Goal: Task Accomplishment & Management: Use online tool/utility

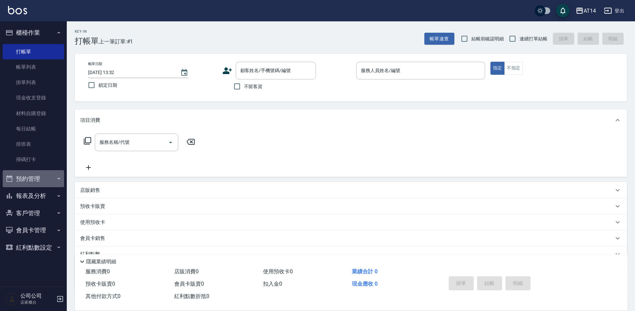
click at [38, 179] on button "預約管理" at bounding box center [33, 178] width 61 height 17
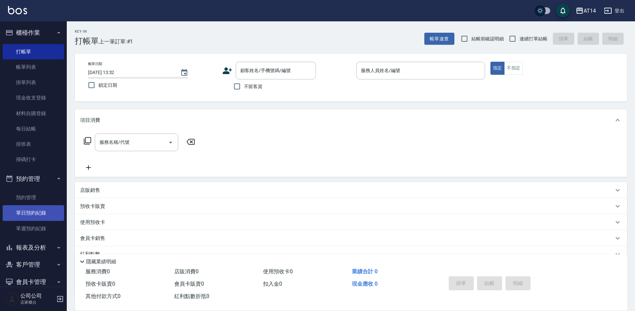
click at [45, 210] on link "單日預約紀錄" at bounding box center [33, 212] width 61 height 15
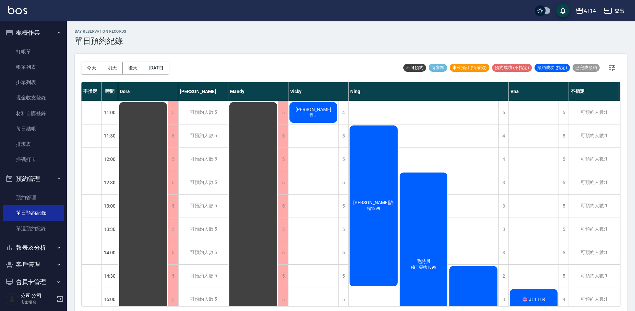
click at [379, 224] on div "Nana許 縮1299" at bounding box center [374, 206] width 50 height 163
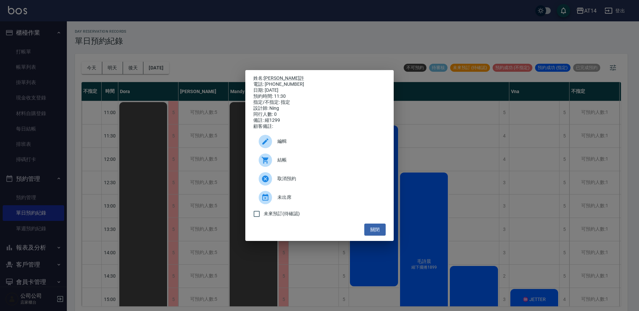
click at [304, 164] on span "結帳" at bounding box center [328, 160] width 103 height 7
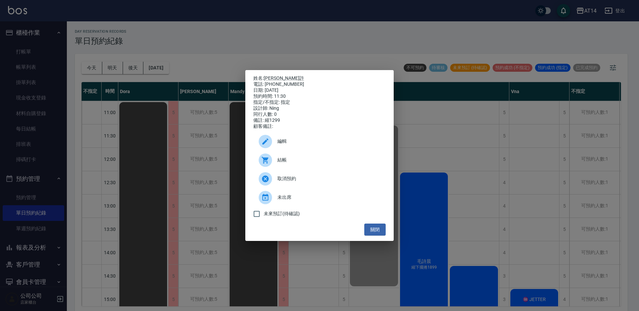
click at [364, 233] on div "關閉" at bounding box center [319, 230] width 132 height 12
click at [374, 236] on button "關閉" at bounding box center [374, 230] width 21 height 12
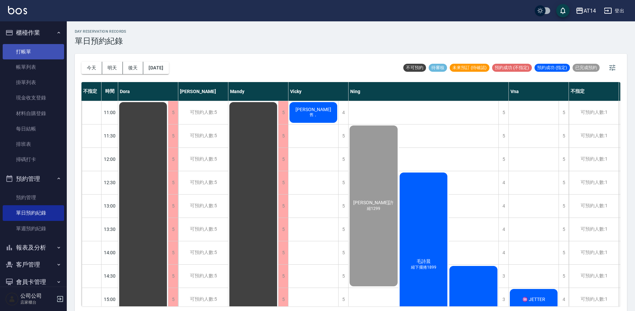
click at [19, 44] on link "打帳單" at bounding box center [33, 51] width 61 height 15
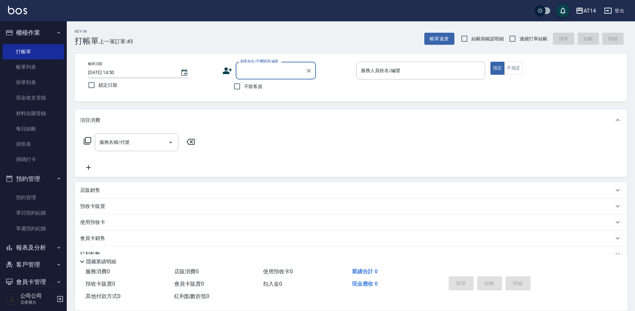
drag, startPoint x: 521, startPoint y: 37, endPoint x: 494, endPoint y: 42, distance: 27.2
click at [521, 37] on span "連續打單結帳" at bounding box center [534, 38] width 28 height 7
click at [520, 37] on input "連續打單結帳" at bounding box center [513, 39] width 14 height 14
checkbox input "true"
drag, startPoint x: 257, startPoint y: 86, endPoint x: 351, endPoint y: 68, distance: 95.9
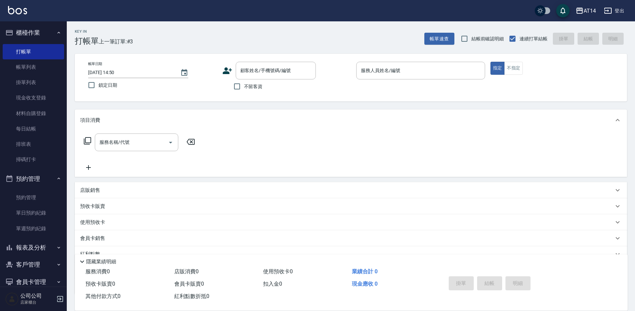
click at [257, 86] on span "不留客資" at bounding box center [253, 86] width 19 height 7
click at [244, 86] on input "不留客資" at bounding box center [237, 87] width 14 height 14
checkbox input "true"
click at [377, 70] on input "服務人員姓名/編號" at bounding box center [420, 71] width 123 height 12
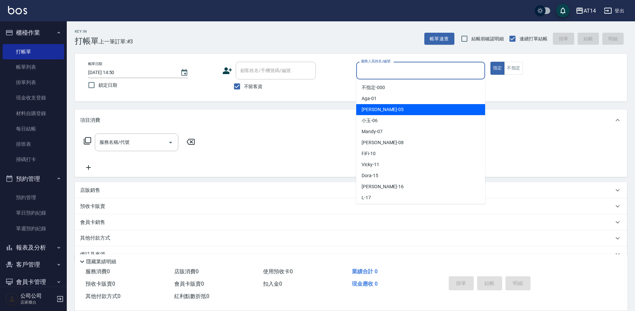
click at [369, 109] on span "Patty -05" at bounding box center [383, 109] width 42 height 7
type input "Patty-05"
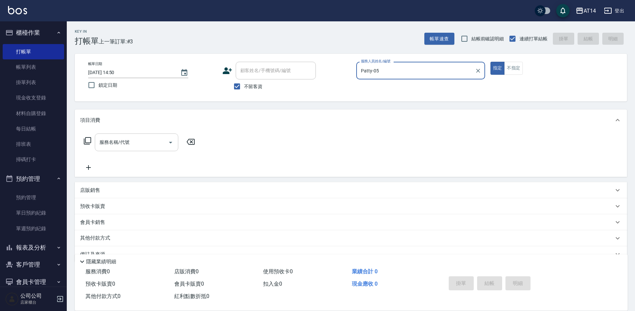
click at [129, 144] on div "服務名稱/代號 服務名稱/代號" at bounding box center [137, 143] width 84 height 18
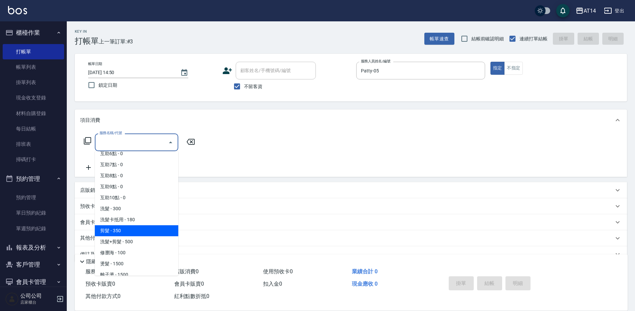
scroll to position [100, 0]
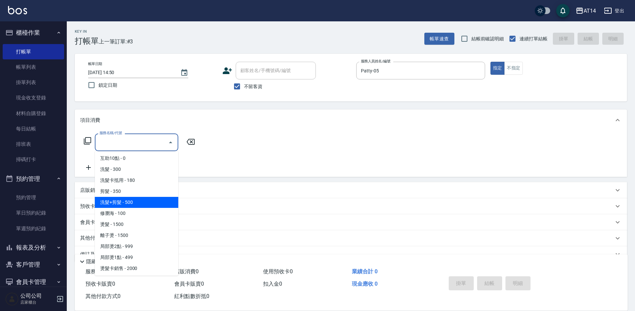
click at [127, 201] on span "洗髮+剪髮 - 500" at bounding box center [137, 202] width 84 height 11
type input "洗髮+剪髮(022)"
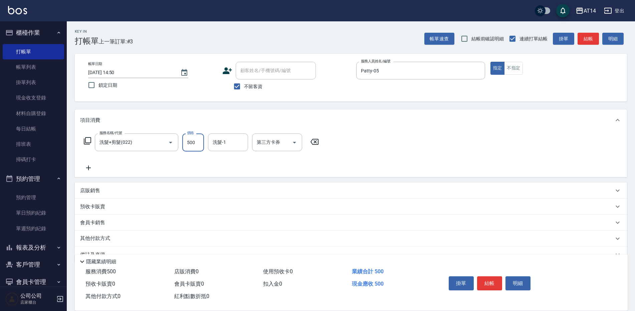
drag, startPoint x: 191, startPoint y: 140, endPoint x: 188, endPoint y: 130, distance: 10.0
click at [191, 140] on input "500" at bounding box center [193, 143] width 22 height 18
type input "700"
click at [486, 277] on button "結帳" at bounding box center [489, 284] width 25 height 14
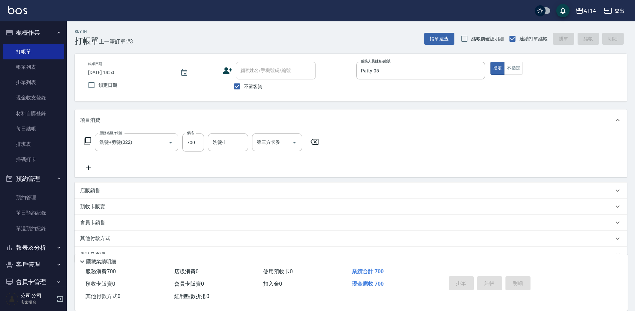
type input "2025/09/10 14:51"
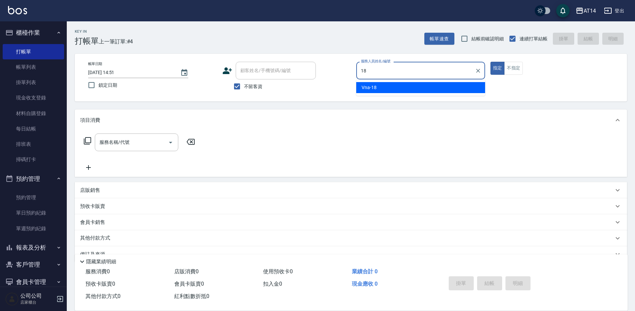
type input "18"
type button "true"
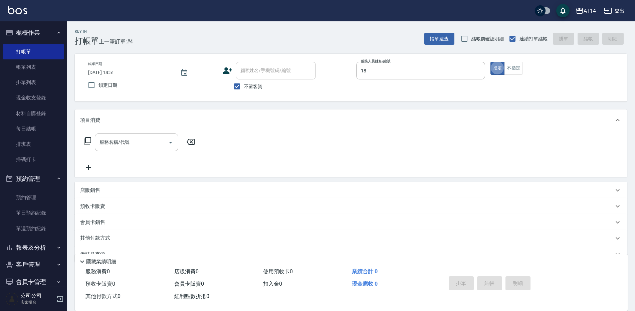
type input "Vna-18"
click at [131, 147] on input "服務名稱/代號" at bounding box center [131, 143] width 67 height 12
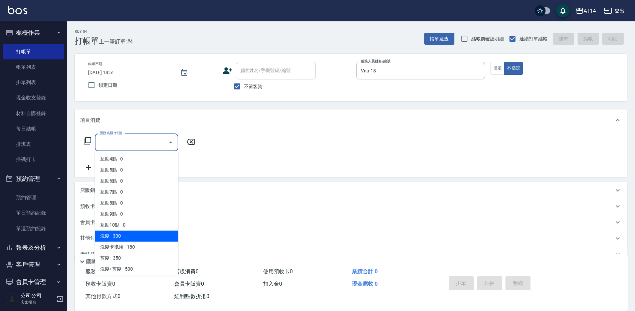
scroll to position [67, 0]
click at [142, 238] on span "洗髮+剪髮 - 500" at bounding box center [137, 236] width 84 height 11
type input "洗髮+剪髮(022)"
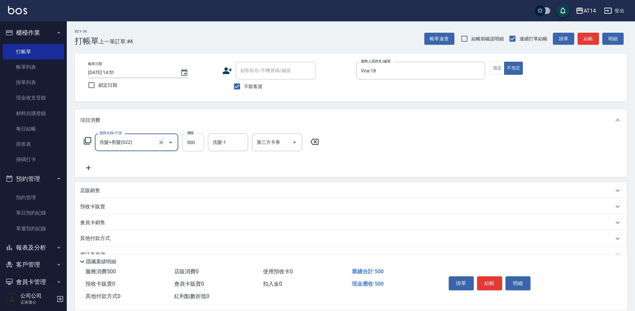
click at [190, 140] on input "500" at bounding box center [193, 143] width 22 height 18
type input "550"
click at [587, 33] on button "結帳" at bounding box center [588, 39] width 21 height 12
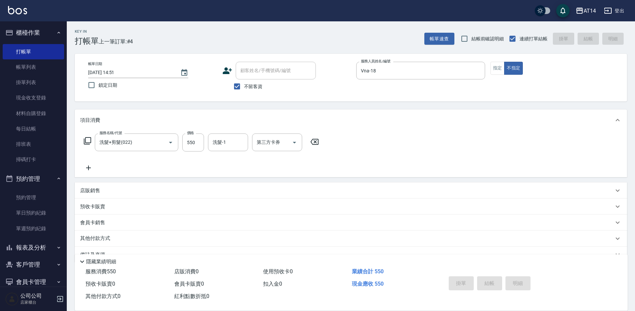
type input "2025/09/10 15:06"
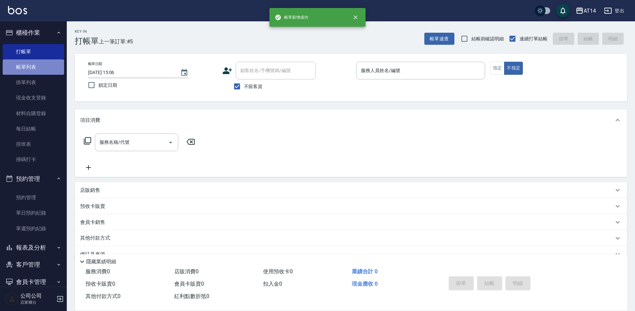
click at [44, 64] on link "帳單列表" at bounding box center [33, 66] width 61 height 15
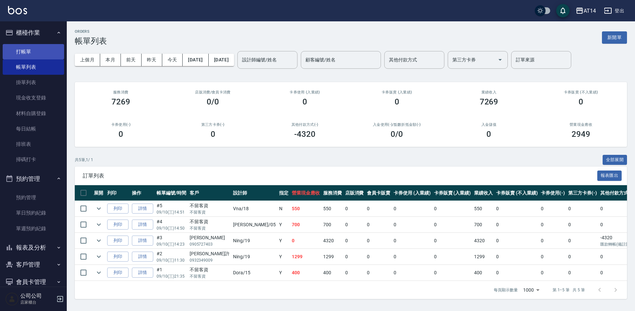
click at [23, 46] on link "打帳單" at bounding box center [33, 51] width 61 height 15
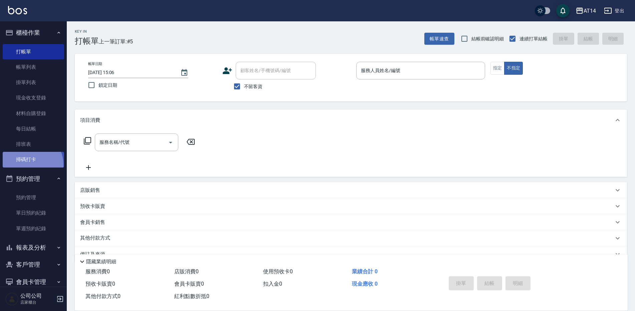
click at [30, 164] on link "掃碼打卡" at bounding box center [33, 159] width 61 height 15
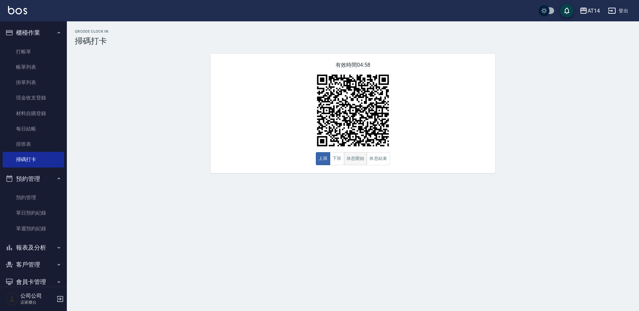
click at [355, 164] on button "休息開始" at bounding box center [355, 158] width 23 height 13
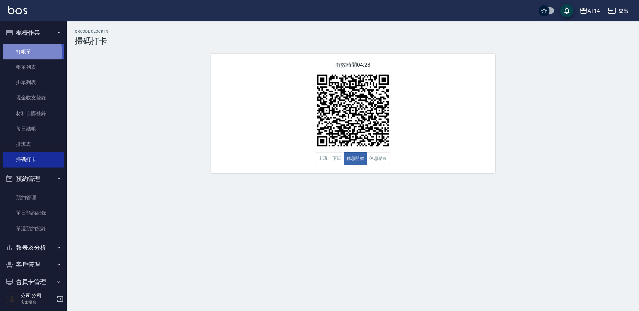
click at [26, 52] on link "打帳單" at bounding box center [33, 51] width 61 height 15
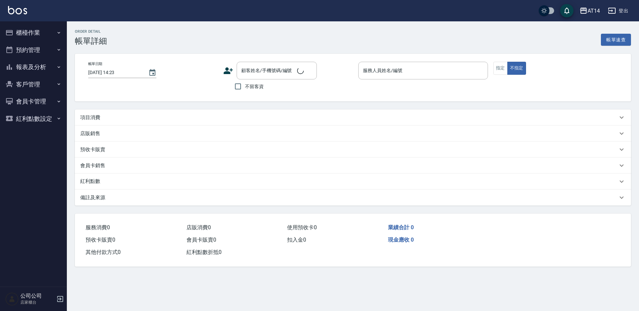
type input "[DATE] 11:30"
type input "Ning-19"
type input "縮1299"
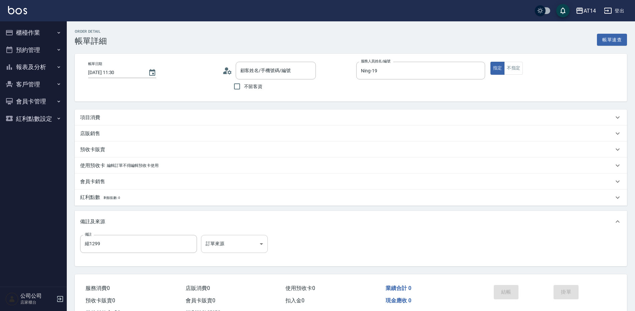
type input "[PERSON_NAME]/0932349009/null"
click at [246, 245] on body "AT14 登出 櫃檯作業 打帳單 帳單列表 掛單列表 現金收支登錄 材料自購登錄 每日結帳 排班表 掃碼打卡 預約管理 預約管理 單日預約紀錄 單週預約紀錄 …" at bounding box center [317, 168] width 635 height 336
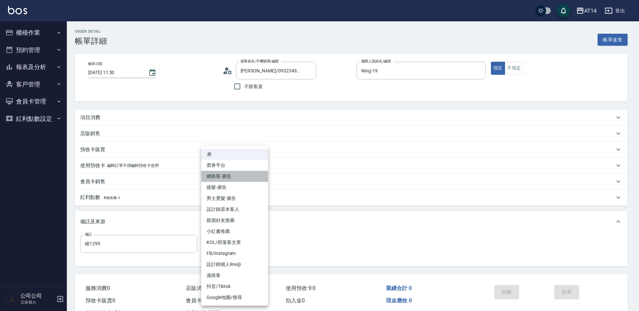
click at [220, 178] on li "網路客-廣告" at bounding box center [234, 176] width 67 height 11
type input "網路客-廣告"
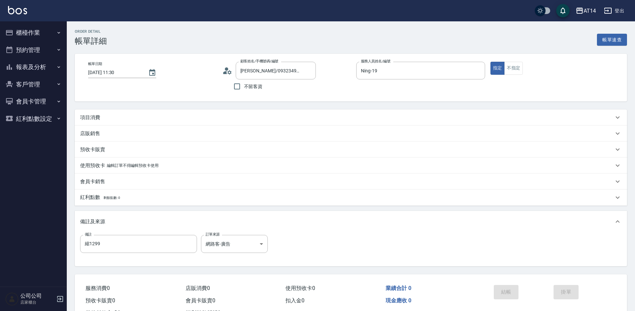
click at [126, 117] on div "項目消費" at bounding box center [347, 117] width 534 height 7
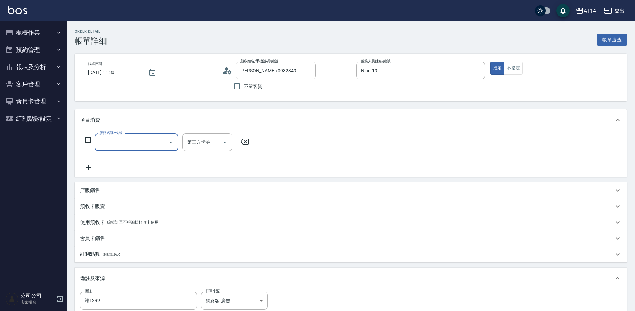
click at [117, 141] on input "服務名稱/代號" at bounding box center [131, 143] width 67 height 12
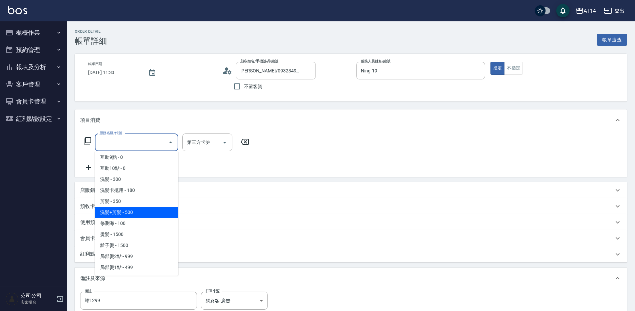
scroll to position [100, 0]
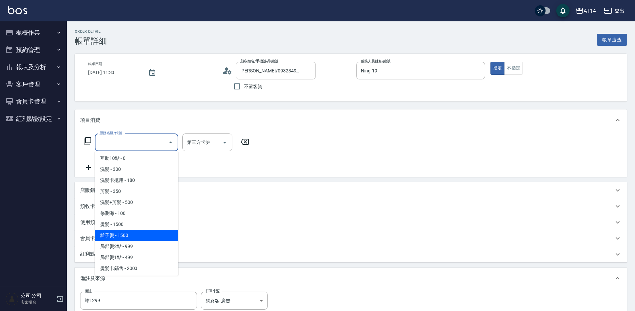
click at [141, 231] on span "離子燙 - 1500" at bounding box center [137, 235] width 84 height 11
type input "離子燙(032)"
type input "3"
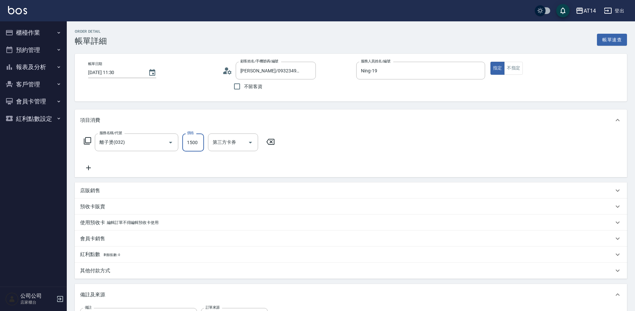
click at [188, 141] on input "1500" at bounding box center [193, 143] width 22 height 18
type input "1"
type input "0"
type input "1299"
type input "3"
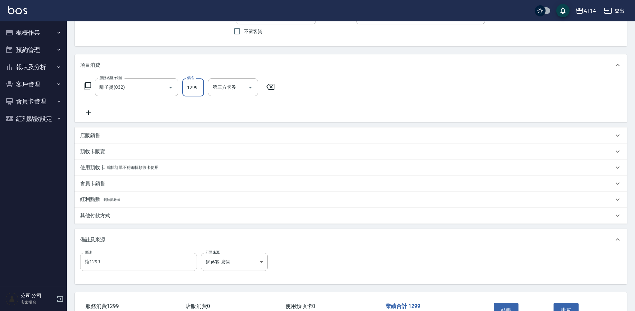
scroll to position [67, 0]
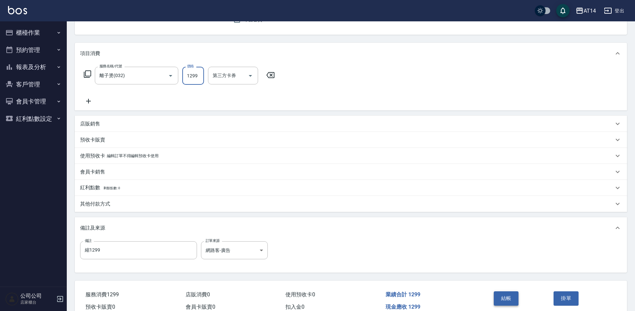
type input "1299"
click at [509, 299] on button "結帳" at bounding box center [506, 299] width 25 height 14
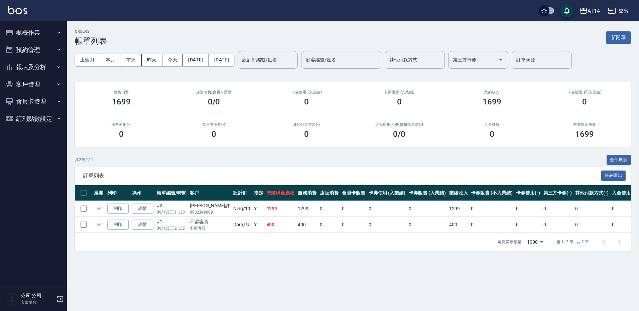
click at [34, 30] on button "櫃檯作業" at bounding box center [33, 32] width 61 height 17
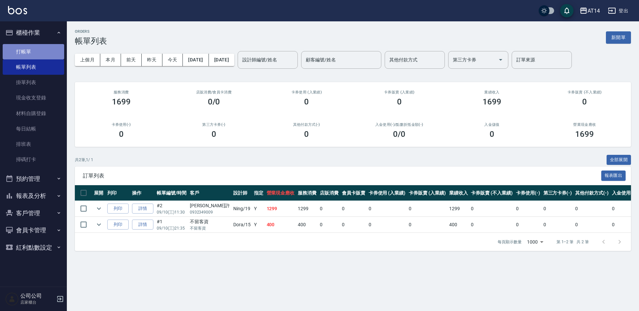
click at [36, 55] on link "打帳單" at bounding box center [33, 51] width 61 height 15
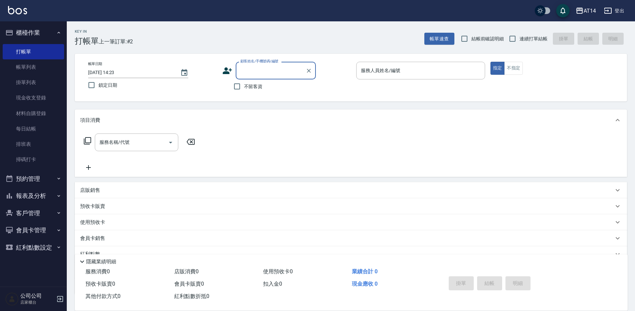
click at [250, 70] on input "顧客姓名/手機號碼/編號" at bounding box center [271, 71] width 64 height 12
click at [285, 85] on li "[PERSON_NAME]/0905727403/null" at bounding box center [276, 87] width 80 height 11
type input "[PERSON_NAME]/0905727403/null"
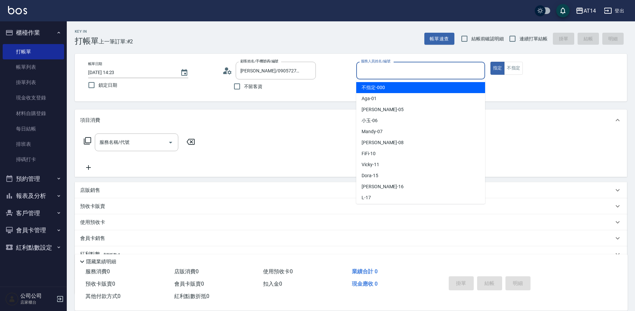
click at [385, 69] on input "服務人員姓名/編號" at bounding box center [420, 71] width 123 height 12
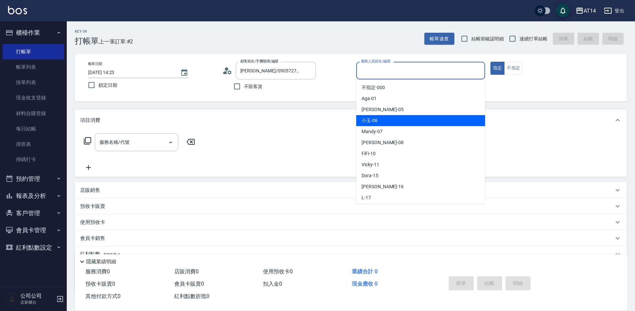
type input "0"
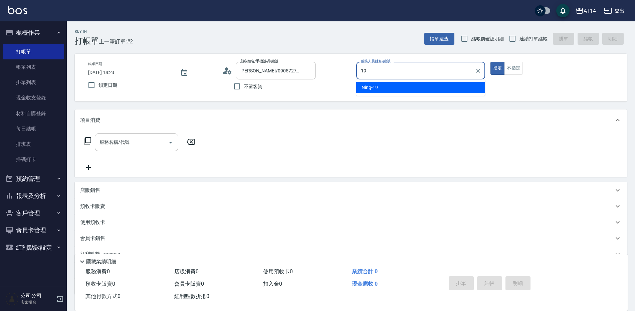
type input "19"
type button "true"
type input "Ning-19"
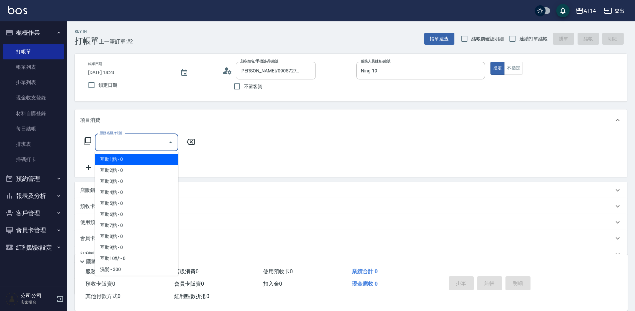
click at [159, 138] on input "服務名稱/代號" at bounding box center [131, 143] width 67 height 12
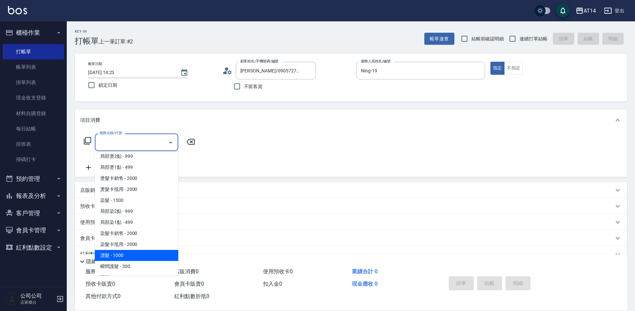
scroll to position [200, 0]
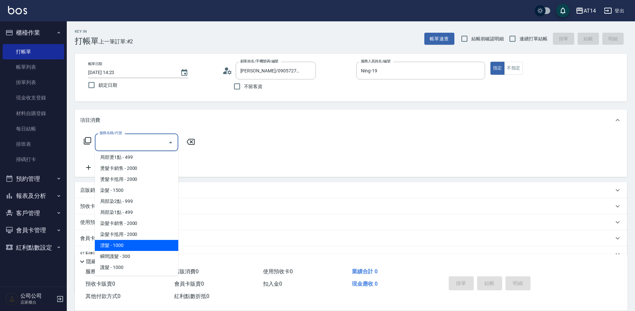
click at [136, 247] on span "漂髮 - 1000" at bounding box center [137, 245] width 84 height 11
type input "漂髮(046)"
type input "2"
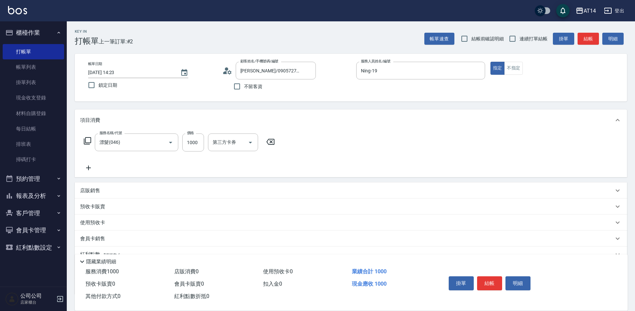
click at [136, 247] on div "紅利點數 剩餘點數: 5" at bounding box center [351, 255] width 553 height 16
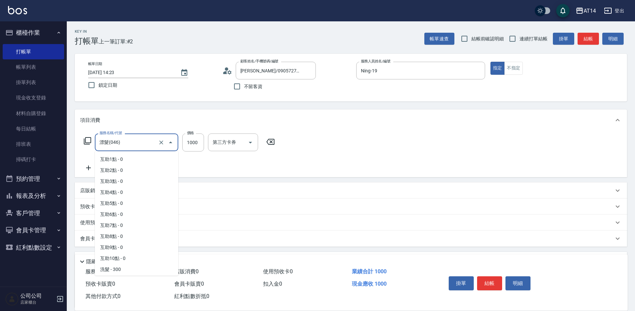
click at [138, 137] on input "漂髮(046)" at bounding box center [127, 143] width 59 height 12
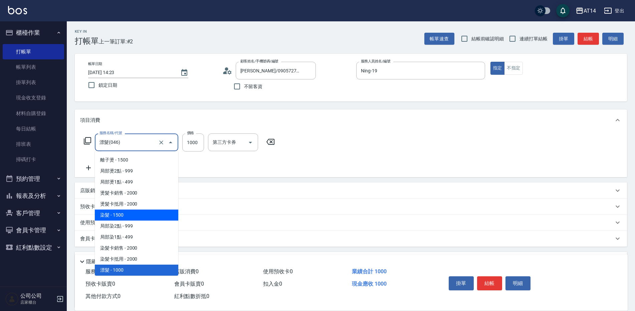
click at [135, 213] on span "染髮 - 1500" at bounding box center [137, 215] width 84 height 11
type input "染髮(041)"
type input "3"
type input "1500"
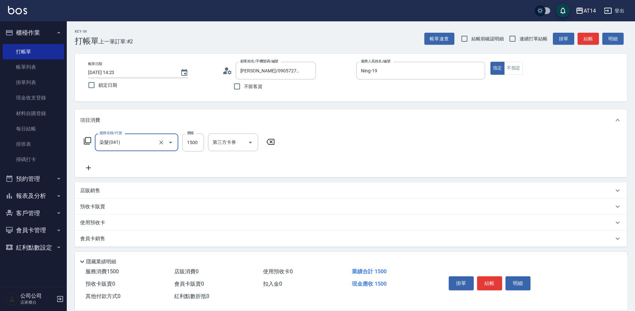
click at [87, 169] on icon at bounding box center [88, 168] width 17 height 8
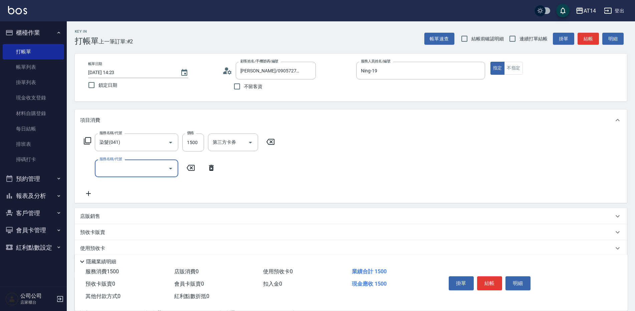
click at [98, 166] on div "服務名稱/代號" at bounding box center [137, 169] width 84 height 18
type input "051"
type input "5"
type input "護髮(051)"
click at [196, 143] on input "1500" at bounding box center [193, 143] width 22 height 18
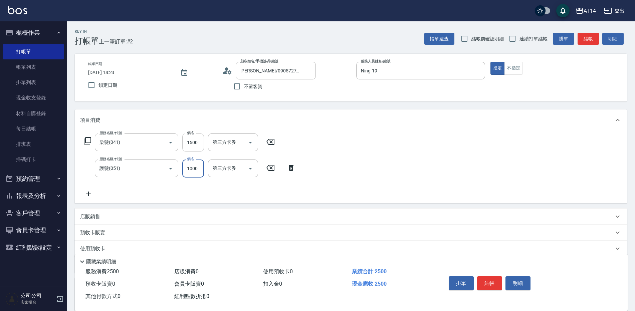
type input "2"
type input "3"
type input "2160"
type input "7"
type input "2160"
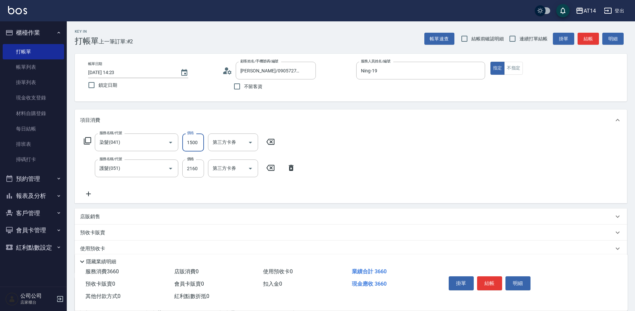
click at [193, 142] on input "1500" at bounding box center [193, 143] width 22 height 18
type input "2"
type input "4"
type input "216"
type input "5"
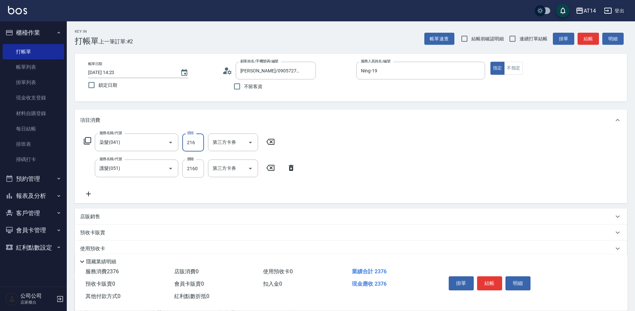
type input "2160"
type input "9"
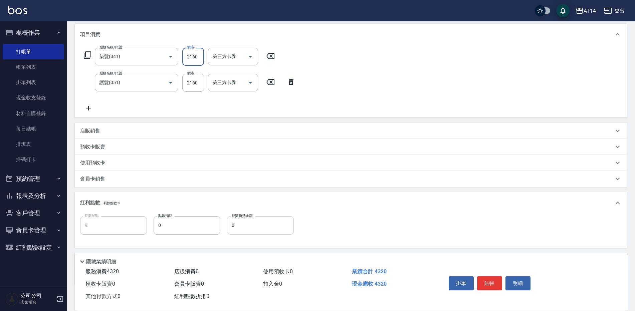
scroll to position [124, 0]
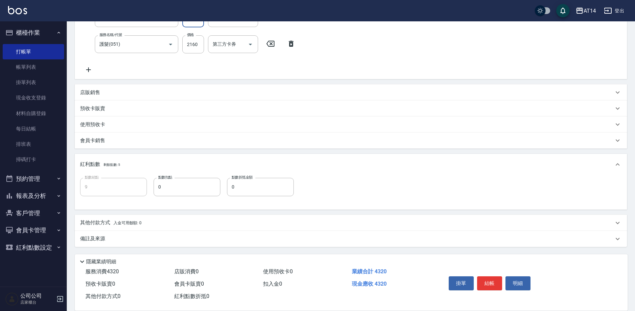
type input "2160"
click at [89, 68] on icon at bounding box center [88, 69] width 5 height 5
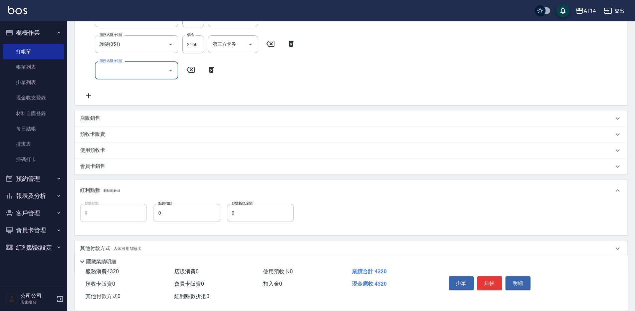
click at [105, 75] on input "服務名稱/代號" at bounding box center [131, 70] width 67 height 12
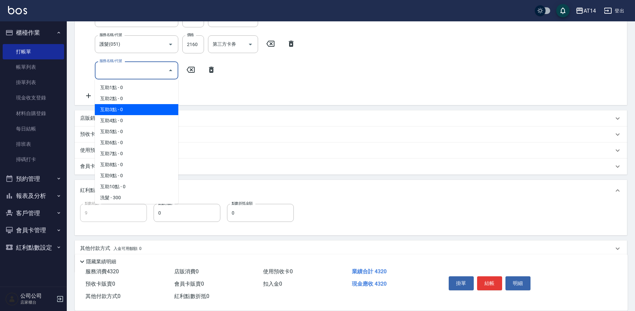
click at [132, 108] on span "互助3點 - 0" at bounding box center [137, 109] width 84 height 11
type input "互助3點(003)"
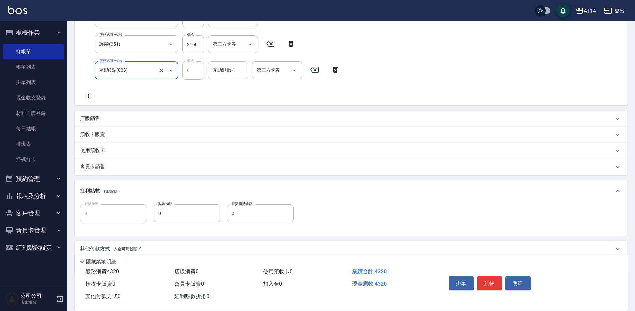
click at [215, 73] on input "互助點數-1" at bounding box center [228, 70] width 34 height 12
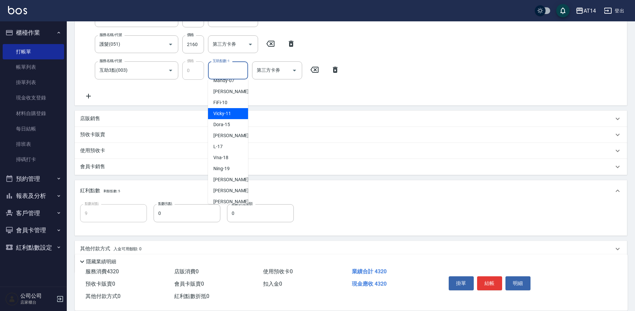
scroll to position [123, 0]
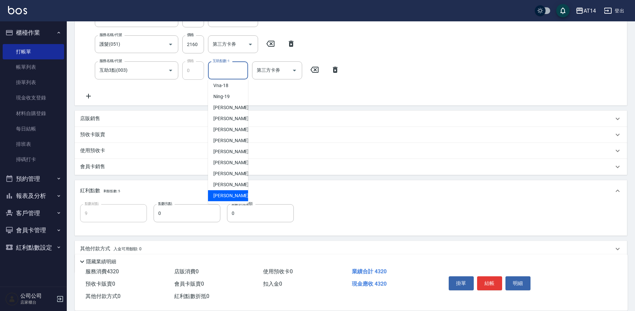
click at [226, 194] on span "[PERSON_NAME]-68" at bounding box center [234, 195] width 42 height 7
type input "[PERSON_NAME]-68"
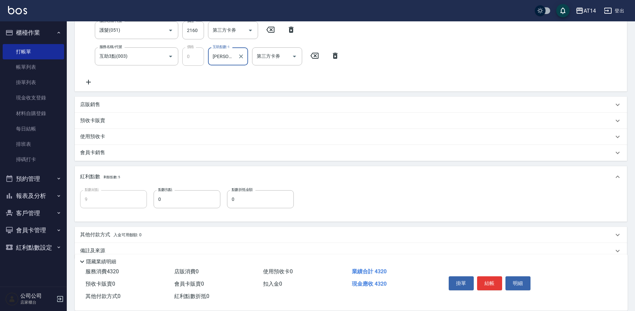
scroll to position [150, 0]
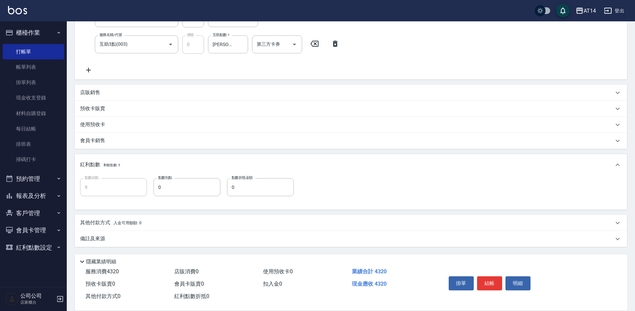
click at [139, 238] on div "備註及來源" at bounding box center [347, 239] width 534 height 7
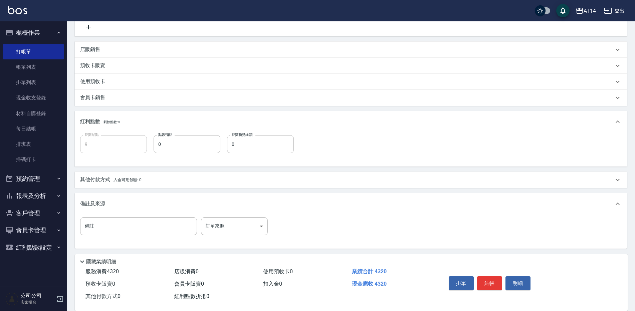
scroll to position [195, 0]
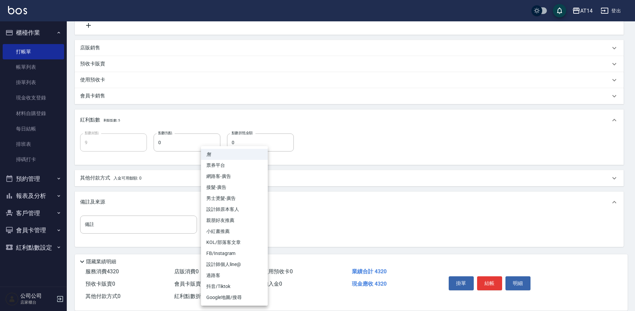
click at [228, 227] on body "AT14 登出 櫃檯作業 打帳單 帳單列表 掛單列表 現金收支登錄 材料自購登錄 每日結帳 排班表 掃碼打卡 預約管理 預約管理 單日預約紀錄 單週預約紀錄 …" at bounding box center [317, 58] width 635 height 506
click at [237, 207] on li "設計師原本客人" at bounding box center [234, 209] width 67 height 11
type input "設計師原本客人"
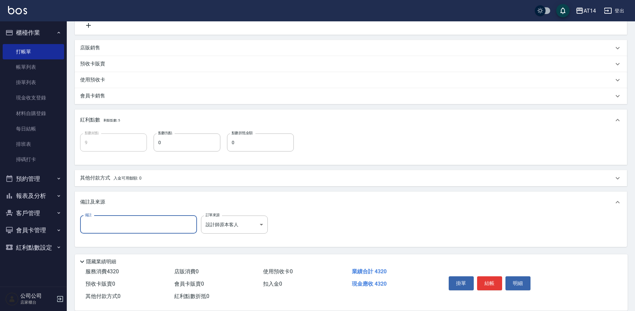
click at [107, 227] on input "備註" at bounding box center [138, 225] width 117 height 18
type input "五碼91476"
click at [106, 176] on p "其他付款方式 入金可用餘額: 0" at bounding box center [110, 178] width 61 height 7
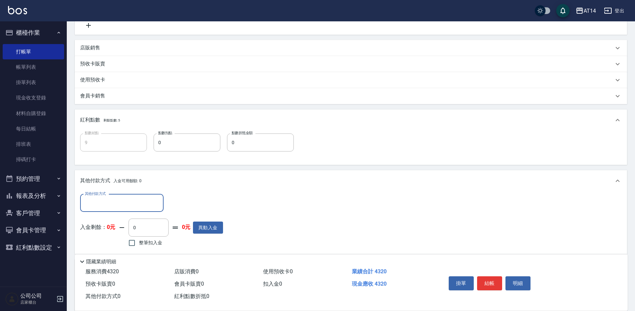
scroll to position [0, 0]
click at [115, 206] on input "其他付款方式" at bounding box center [122, 203] width 78 height 12
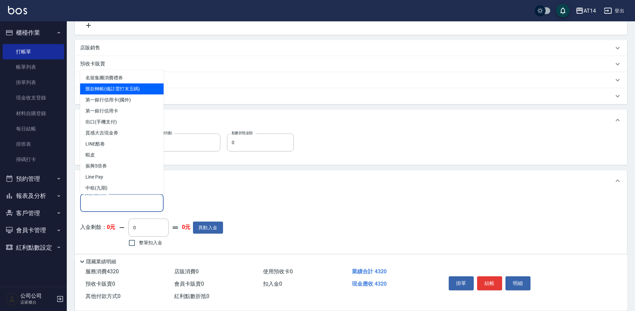
click at [105, 90] on span "匯款轉帳(備註需打末五碼)" at bounding box center [122, 89] width 84 height 11
type input "匯款轉帳(備註需打末五碼)"
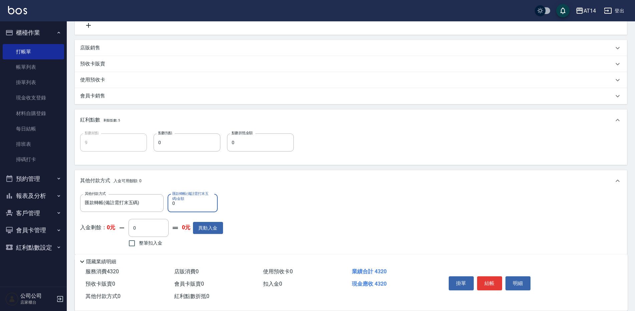
click at [195, 203] on input "0" at bounding box center [193, 203] width 50 height 18
type input "443"
type input "8"
type input "44"
type input "9"
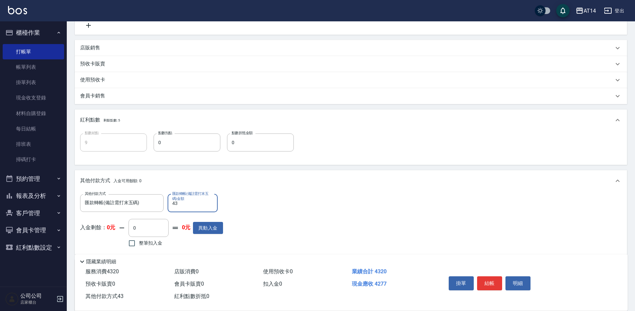
type input "432"
type input "8"
type input "4320"
type input "0"
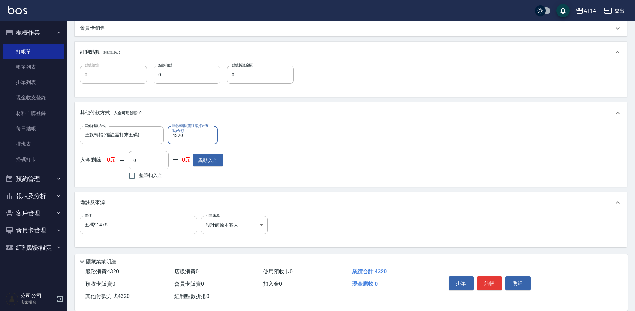
scroll to position [263, 0]
type input "4320"
click at [491, 278] on button "結帳" at bounding box center [489, 284] width 25 height 14
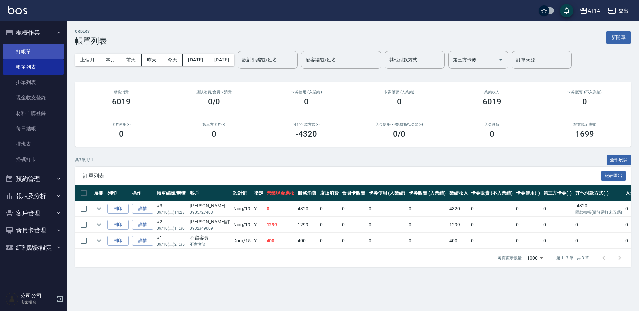
click at [29, 53] on link "打帳單" at bounding box center [33, 51] width 61 height 15
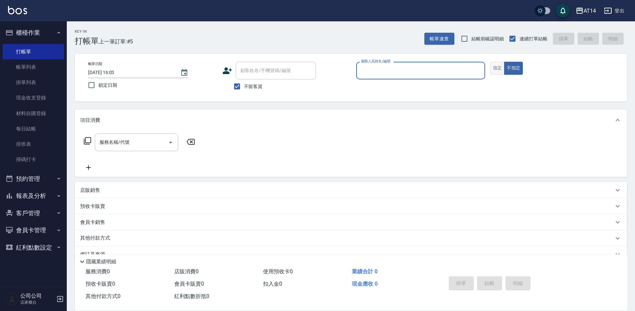
click at [501, 66] on button "指定" at bounding box center [498, 68] width 14 height 13
click at [386, 72] on input "服務人員姓名/編號" at bounding box center [420, 71] width 123 height 12
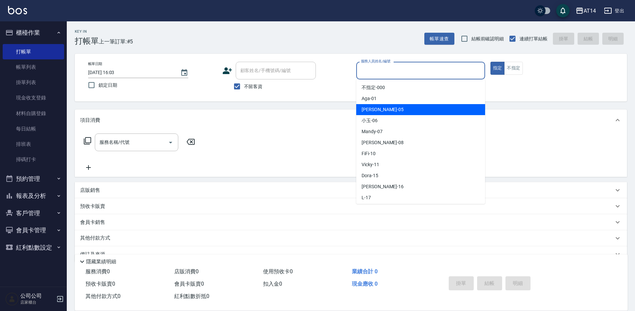
click at [379, 108] on span "Patty -05" at bounding box center [383, 109] width 42 height 7
type input "Patty-05"
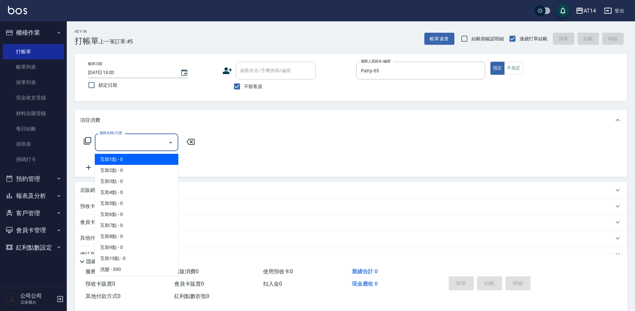
click at [130, 143] on input "服務名稱/代號" at bounding box center [131, 143] width 67 height 12
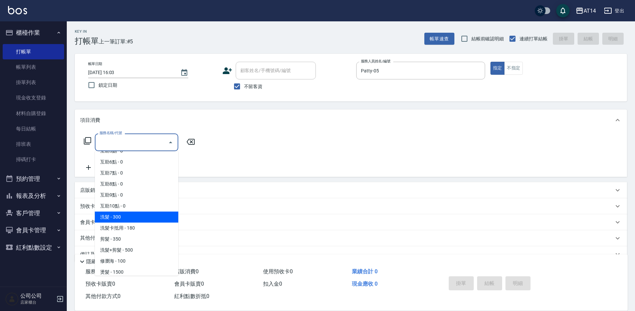
scroll to position [67, 0]
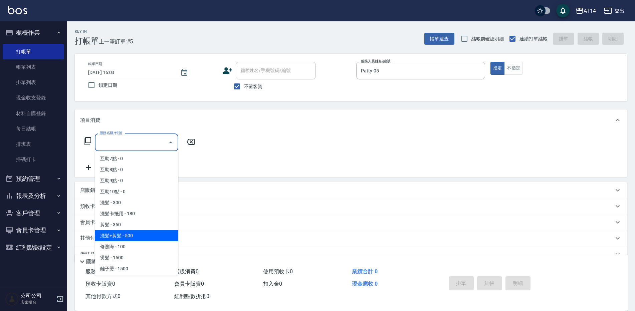
click at [133, 233] on span "洗髮+剪髮 - 500" at bounding box center [137, 236] width 84 height 11
type input "洗髮+剪髮(022)"
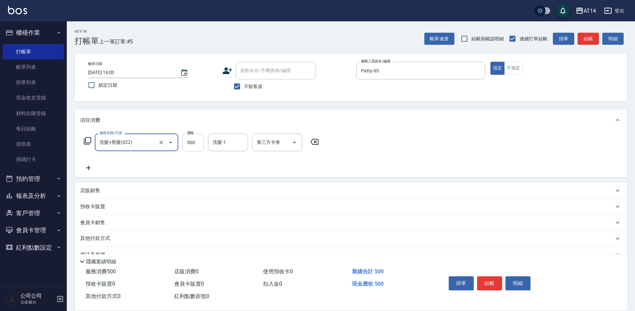
click at [200, 147] on input "500" at bounding box center [193, 143] width 22 height 18
type input "550"
click at [87, 169] on icon at bounding box center [88, 168] width 17 height 8
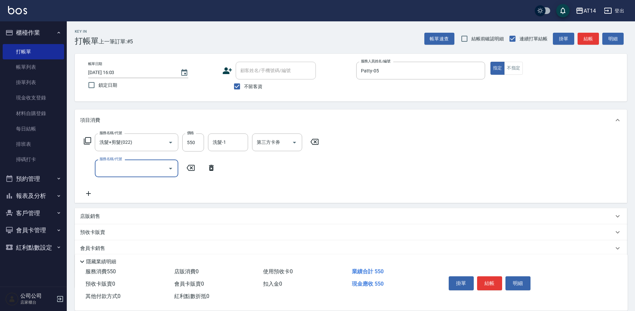
click at [116, 170] on input "服務名稱/代號" at bounding box center [131, 169] width 67 height 12
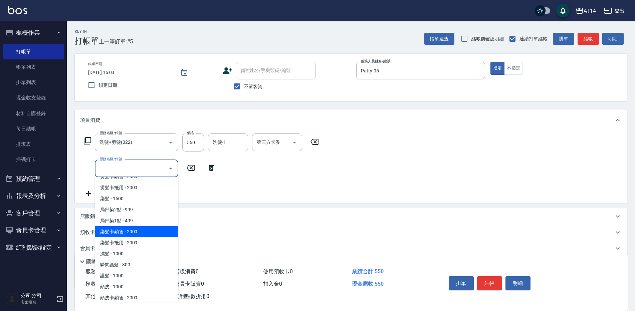
scroll to position [234, 0]
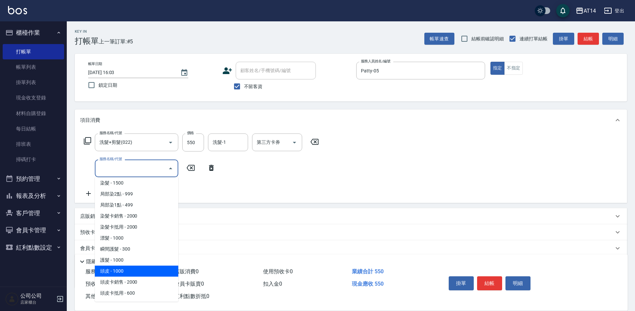
click at [123, 269] on span "頭皮 - 1000" at bounding box center [137, 271] width 84 height 11
type input "頭皮(052)"
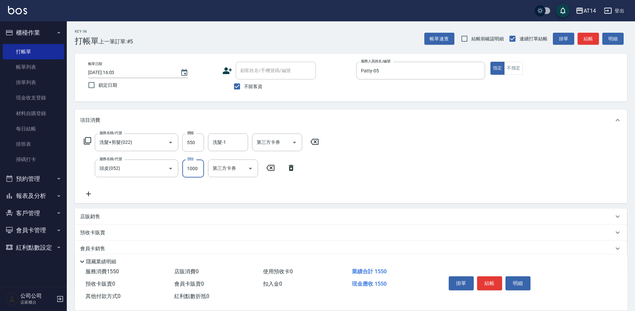
click at [188, 173] on input "1000" at bounding box center [193, 169] width 22 height 18
type input "500"
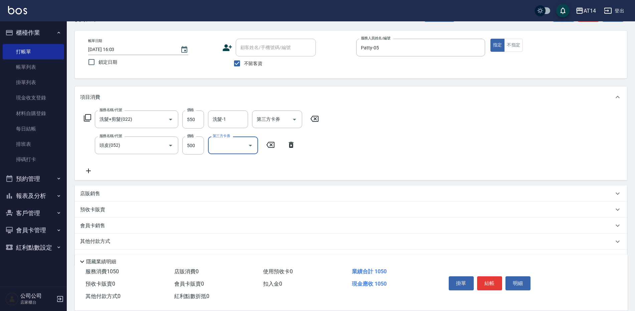
scroll to position [33, 0]
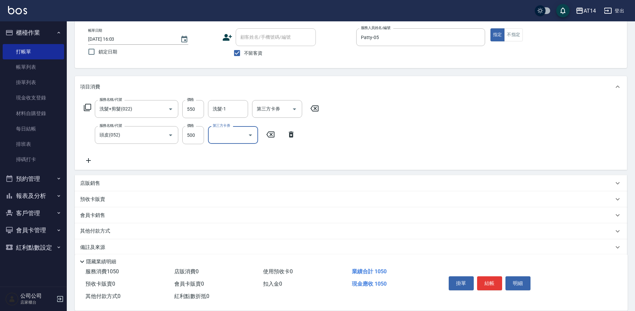
click at [92, 162] on icon at bounding box center [88, 161] width 17 height 8
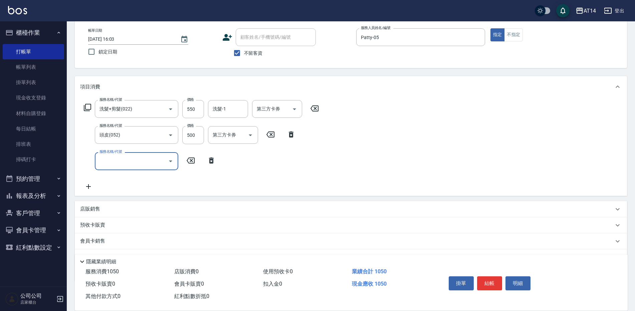
click at [113, 161] on input "服務名稱/代號" at bounding box center [131, 161] width 67 height 12
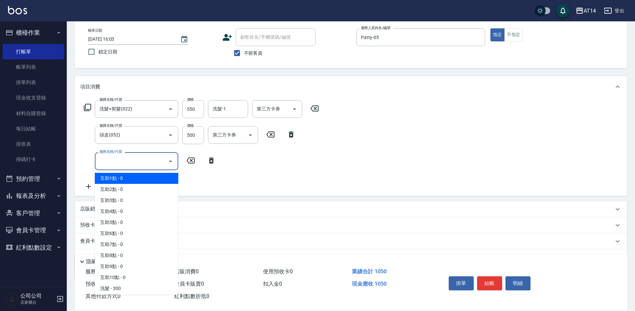
click at [112, 181] on span "互助1點 - 0" at bounding box center [137, 178] width 84 height 11
type input "互助1點(001)"
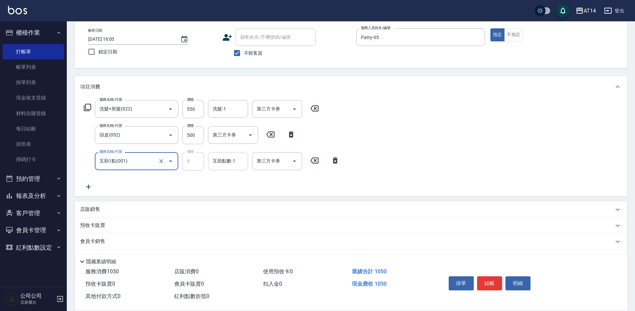
click at [221, 160] on div "互助點數-1 互助點數-1" at bounding box center [228, 161] width 40 height 18
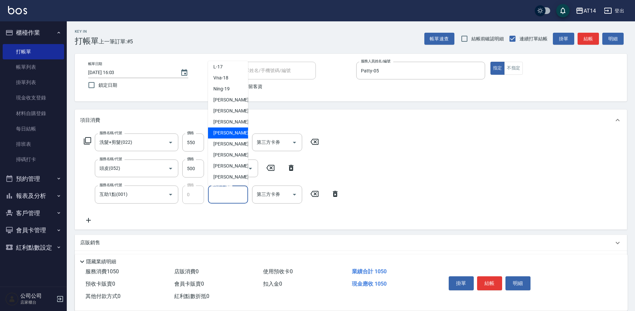
scroll to position [123, 0]
click at [229, 174] on span "[PERSON_NAME]-68" at bounding box center [234, 177] width 42 height 7
type input "[PERSON_NAME]-68"
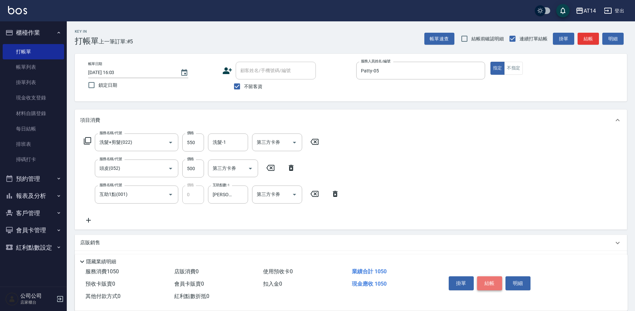
click at [491, 277] on button "結帳" at bounding box center [489, 284] width 25 height 14
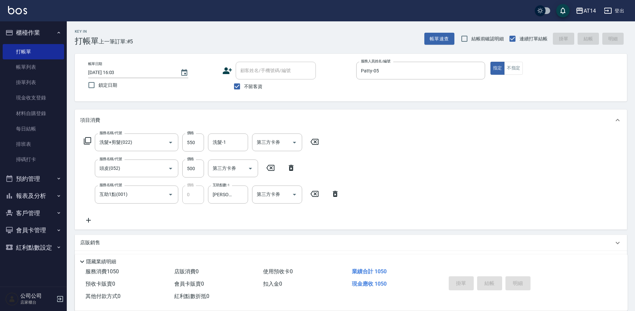
type input "2025/09/10 16:04"
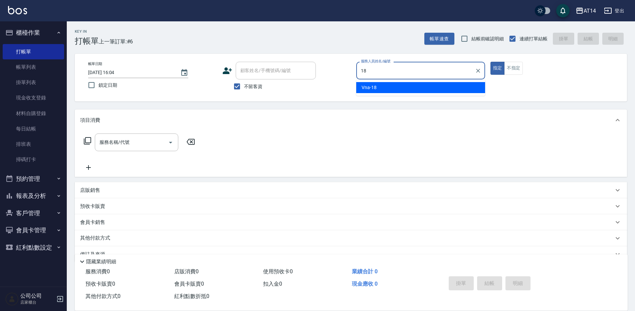
type input "Vna-18"
type button "true"
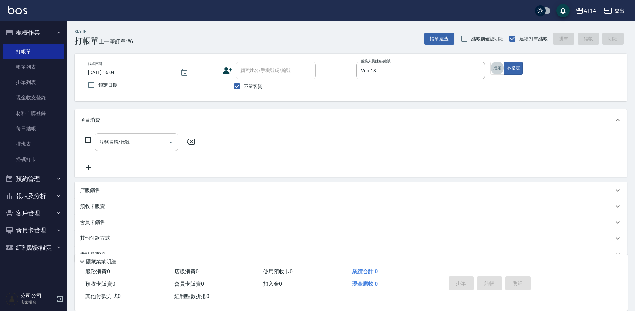
click at [123, 139] on div "服務名稱/代號 服務名稱/代號" at bounding box center [137, 143] width 84 height 18
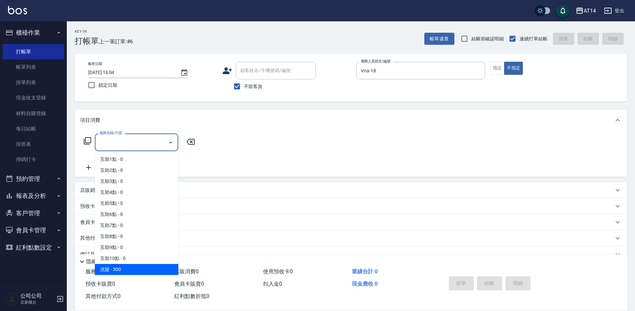
click at [126, 269] on span "洗髮 - 300" at bounding box center [137, 269] width 84 height 11
type input "洗髮(011)"
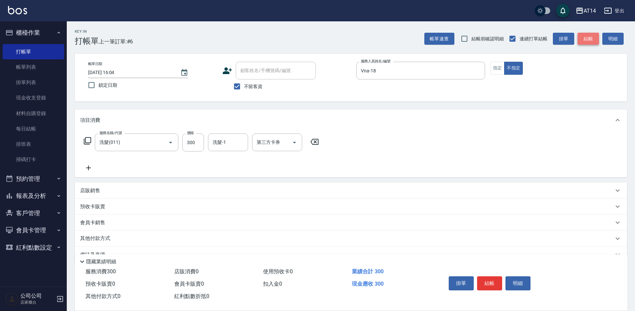
click at [588, 42] on button "結帳" at bounding box center [588, 39] width 21 height 12
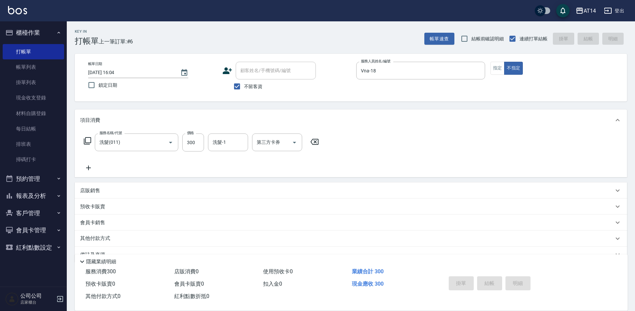
type input "2025/09/10 16:07"
click at [500, 67] on button "指定" at bounding box center [498, 68] width 14 height 13
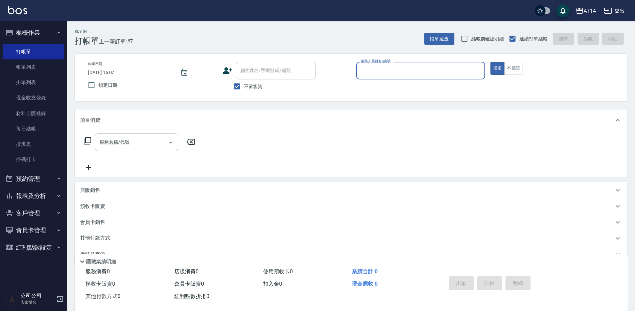
click at [383, 65] on input "服務人員姓名/編號" at bounding box center [420, 71] width 123 height 12
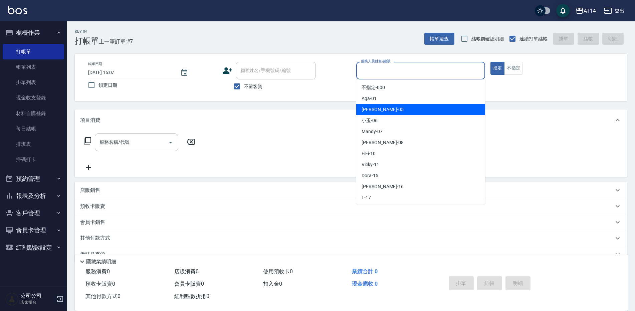
click at [366, 106] on span "Patty -05" at bounding box center [383, 109] width 42 height 7
type input "Patty-05"
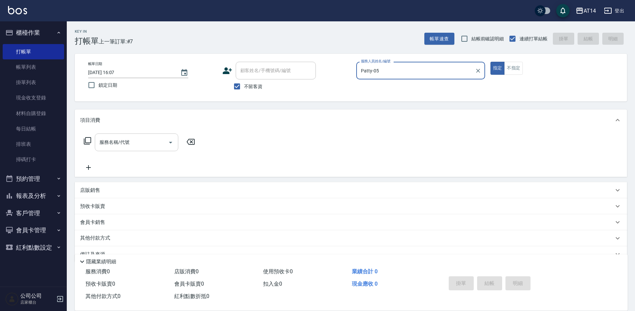
click at [107, 145] on div "服務名稱/代號 服務名稱/代號" at bounding box center [137, 143] width 84 height 18
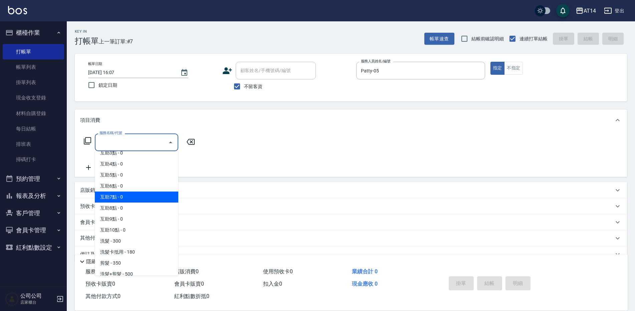
scroll to position [67, 0]
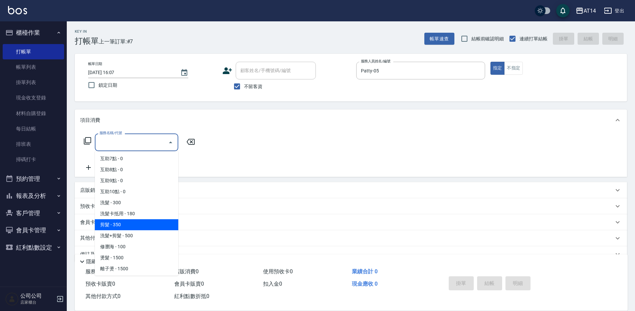
click at [119, 229] on span "剪髮 - 350" at bounding box center [137, 224] width 84 height 11
type input "剪髮(021)"
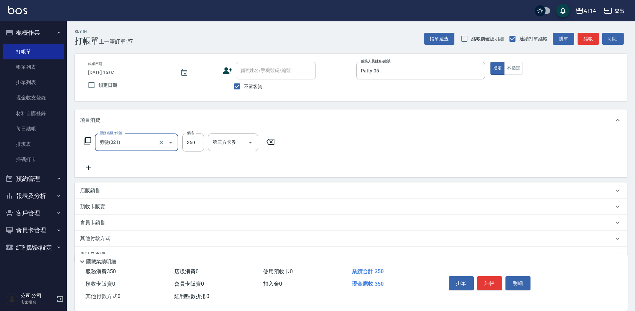
click at [93, 170] on icon at bounding box center [88, 168] width 17 height 8
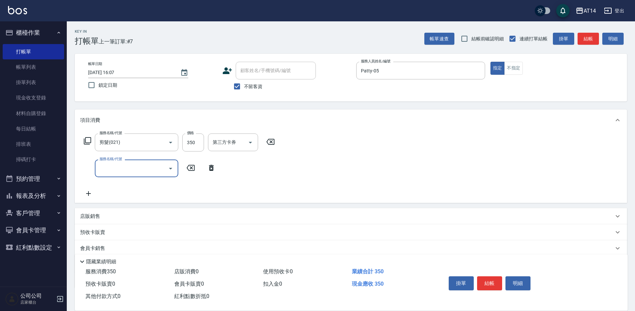
click at [99, 167] on input "服務名稱/代號" at bounding box center [131, 169] width 67 height 12
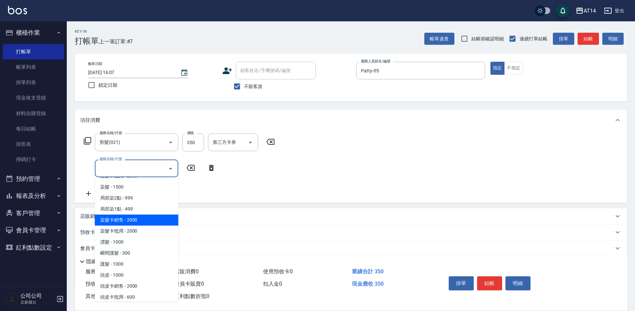
scroll to position [234, 0]
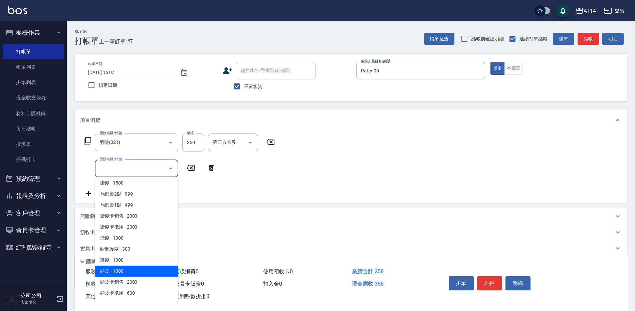
click at [112, 272] on span "頭皮 - 1000" at bounding box center [137, 271] width 84 height 11
type input "頭皮(052)"
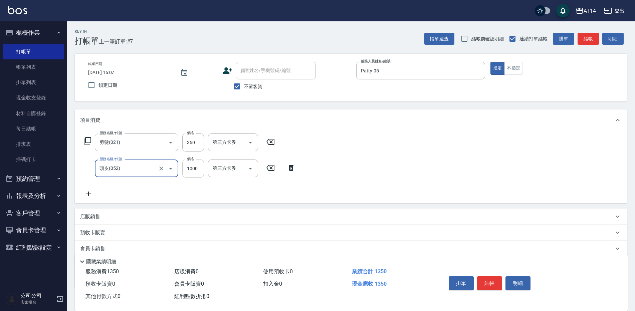
click at [188, 173] on input "1000" at bounding box center [193, 169] width 22 height 18
type input "1500"
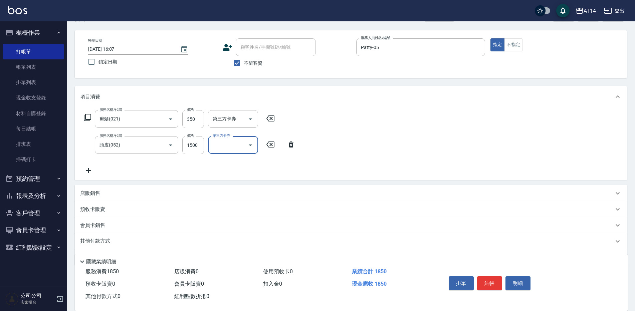
scroll to position [42, 0]
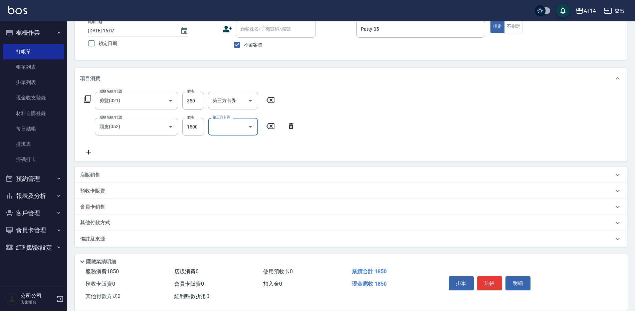
click at [91, 154] on icon at bounding box center [88, 152] width 17 height 8
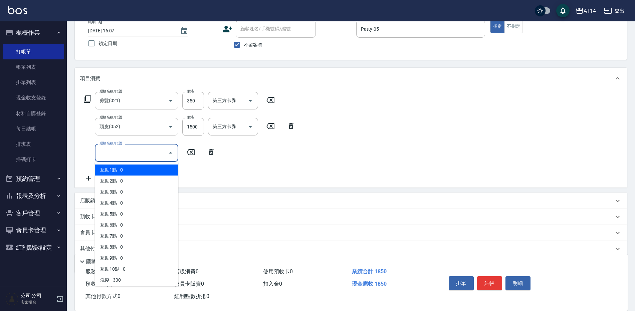
click at [125, 157] on input "服務名稱/代號" at bounding box center [131, 153] width 67 height 12
click at [119, 179] on span "互助2點 - 0" at bounding box center [137, 181] width 84 height 11
type input "互助2點(002)"
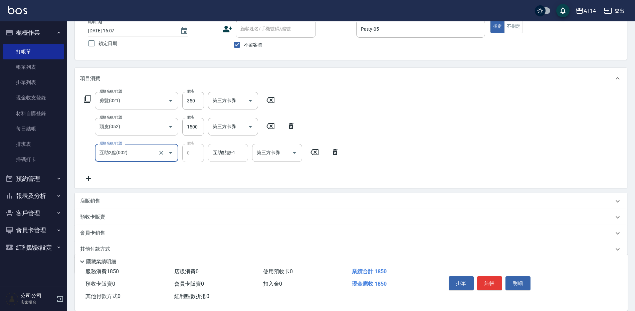
click at [221, 157] on input "互助點數-1" at bounding box center [228, 153] width 34 height 12
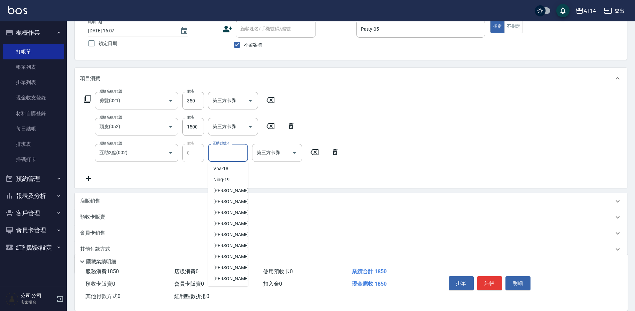
scroll to position [123, 0]
click at [229, 277] on span "[PERSON_NAME]-68" at bounding box center [234, 278] width 42 height 7
type input "[PERSON_NAME]-68"
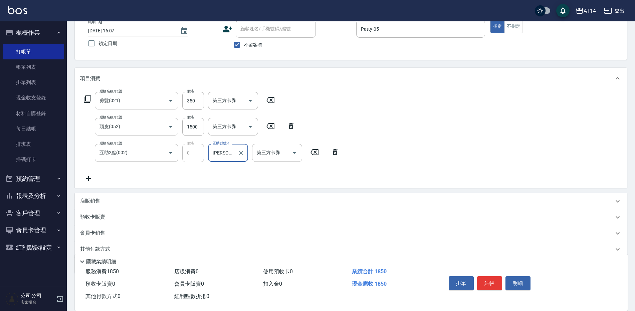
scroll to position [8, 0]
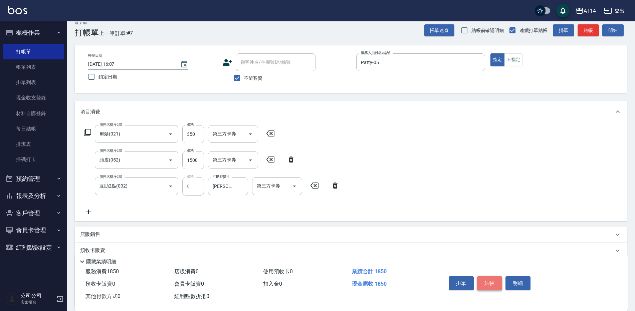
click at [492, 278] on button "結帳" at bounding box center [489, 284] width 25 height 14
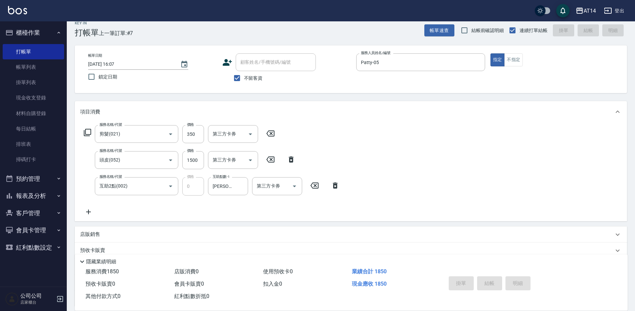
type input "2025/09/10 16:37"
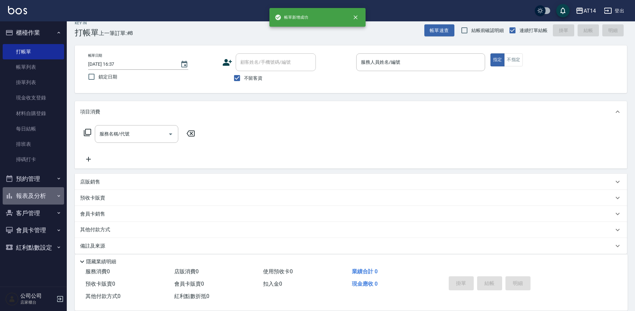
click at [45, 191] on button "報表及分析" at bounding box center [33, 195] width 61 height 17
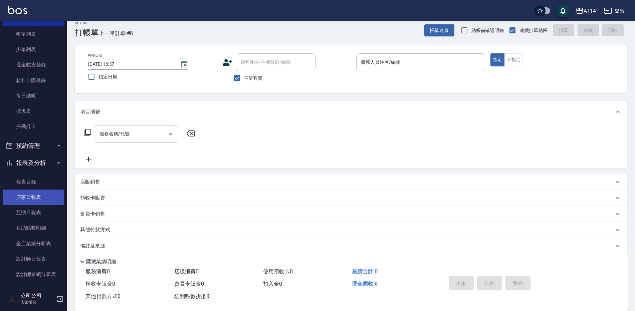
scroll to position [67, 0]
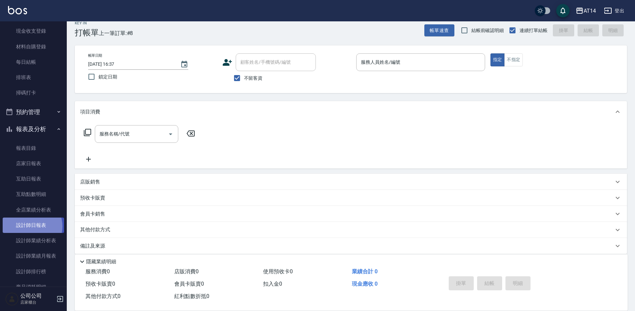
click at [30, 226] on link "設計師日報表" at bounding box center [33, 225] width 61 height 15
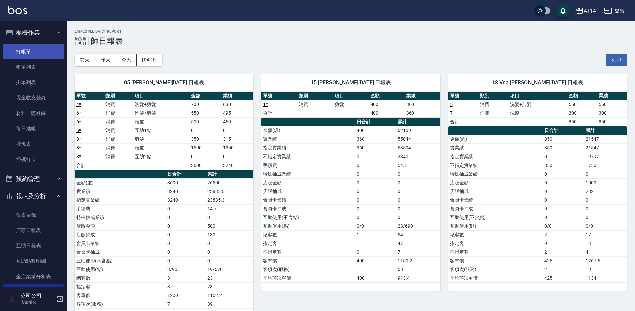
click at [44, 48] on link "打帳單" at bounding box center [33, 51] width 61 height 15
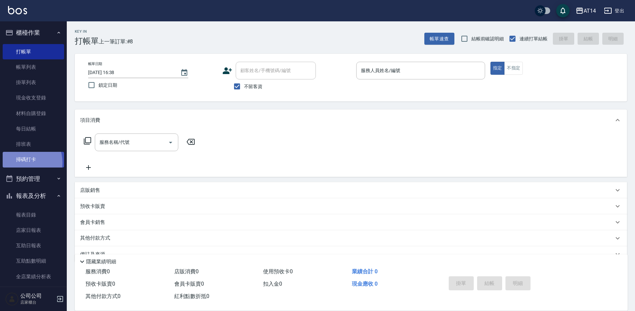
click at [20, 163] on link "掃碼打卡" at bounding box center [33, 159] width 61 height 15
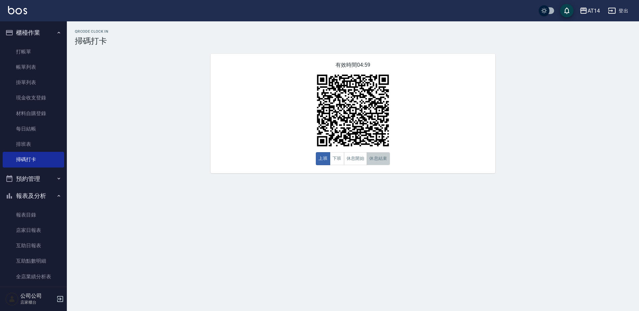
drag, startPoint x: 378, startPoint y: 158, endPoint x: 378, endPoint y: 151, distance: 7.4
click at [378, 156] on button "休息結束" at bounding box center [377, 158] width 23 height 13
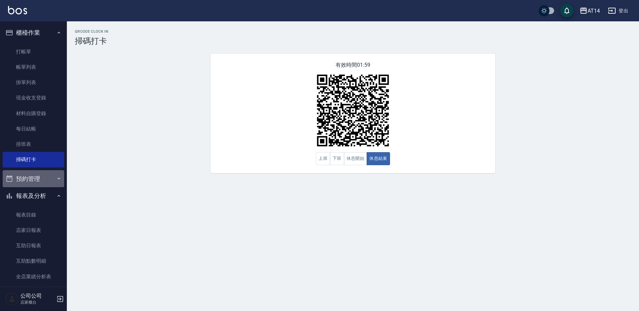
click at [35, 181] on button "預約管理" at bounding box center [33, 178] width 61 height 17
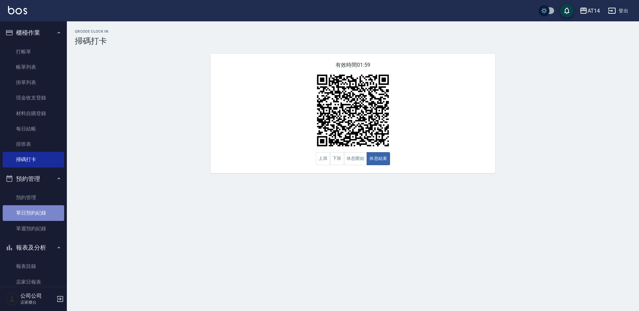
click at [34, 215] on link "單日預約紀錄" at bounding box center [33, 212] width 61 height 15
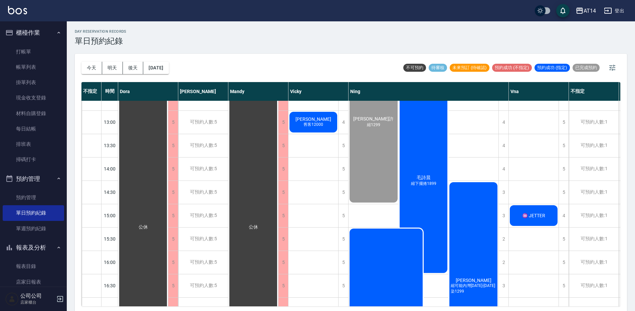
scroll to position [100, 0]
